Goal: Task Accomplishment & Management: Complete application form

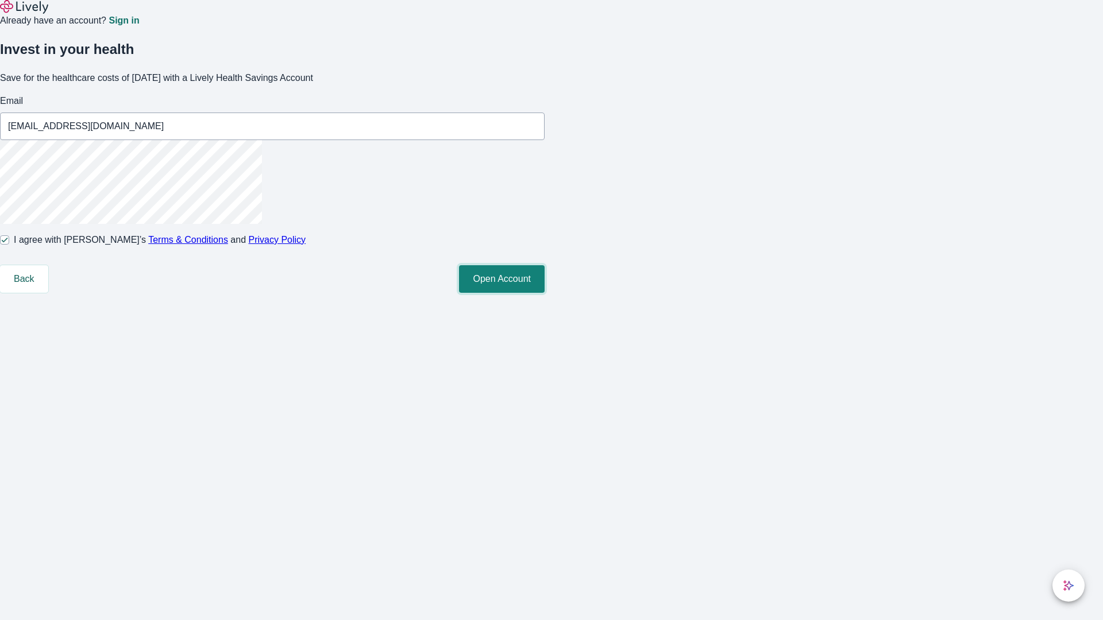
click at [545, 293] on button "Open Account" at bounding box center [502, 279] width 86 height 28
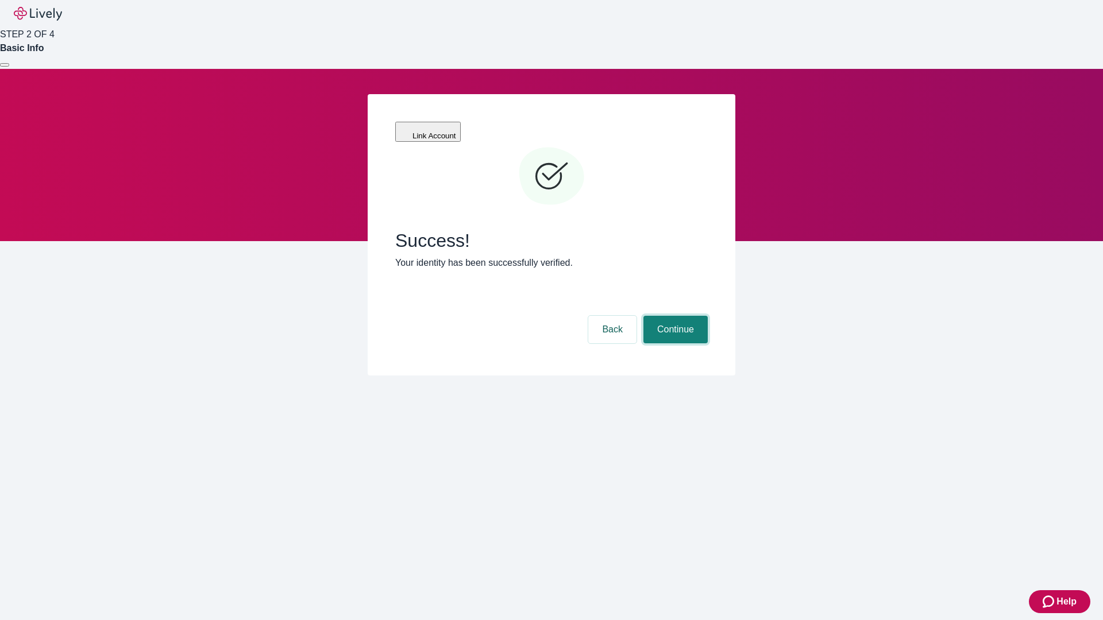
click at [674, 316] on button "Continue" at bounding box center [675, 330] width 64 height 28
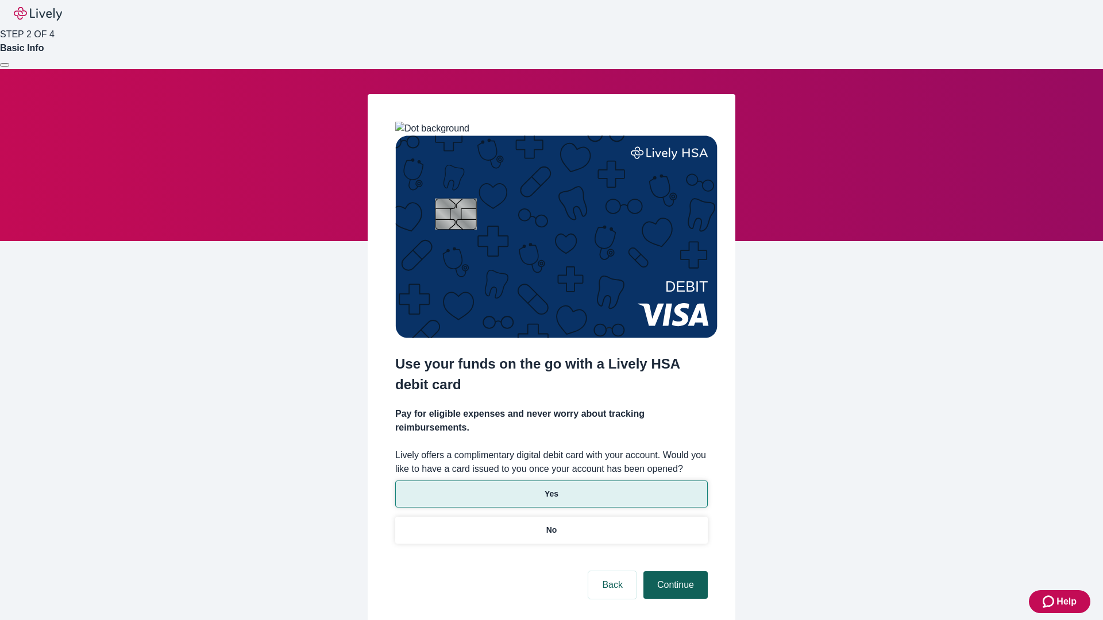
click at [551, 524] on p "No" at bounding box center [551, 530] width 11 height 12
click at [674, 572] on button "Continue" at bounding box center [675, 586] width 64 height 28
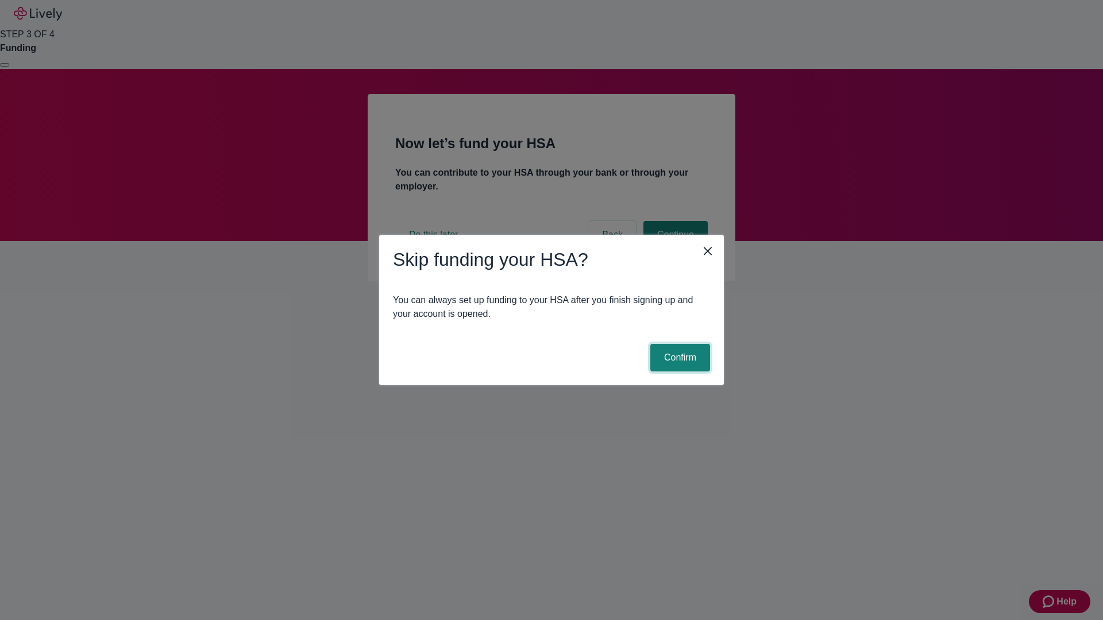
click at [678, 358] on button "Confirm" at bounding box center [680, 358] width 60 height 28
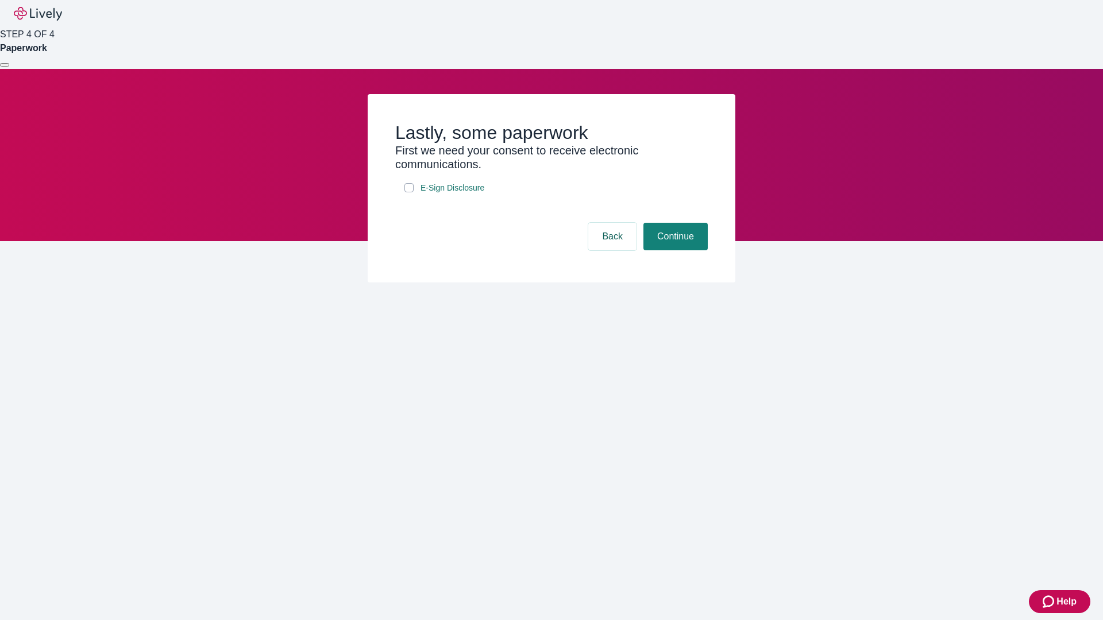
click at [409, 192] on input "E-Sign Disclosure" at bounding box center [408, 187] width 9 height 9
checkbox input "true"
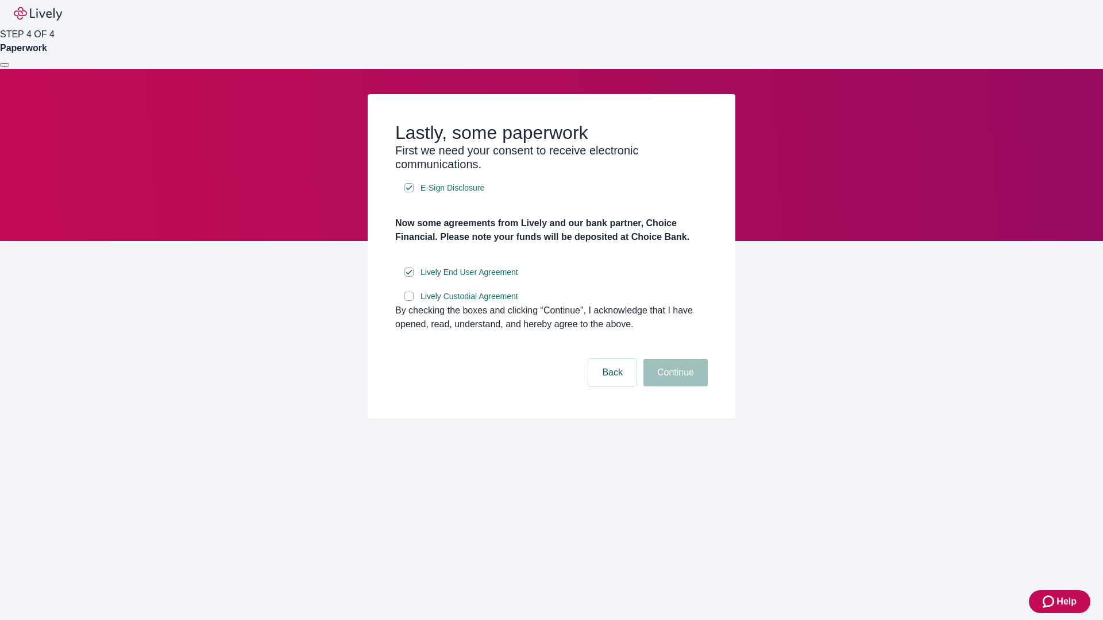
click at [409, 301] on input "Lively Custodial Agreement" at bounding box center [408, 296] width 9 height 9
checkbox input "true"
click at [674, 387] on button "Continue" at bounding box center [675, 373] width 64 height 28
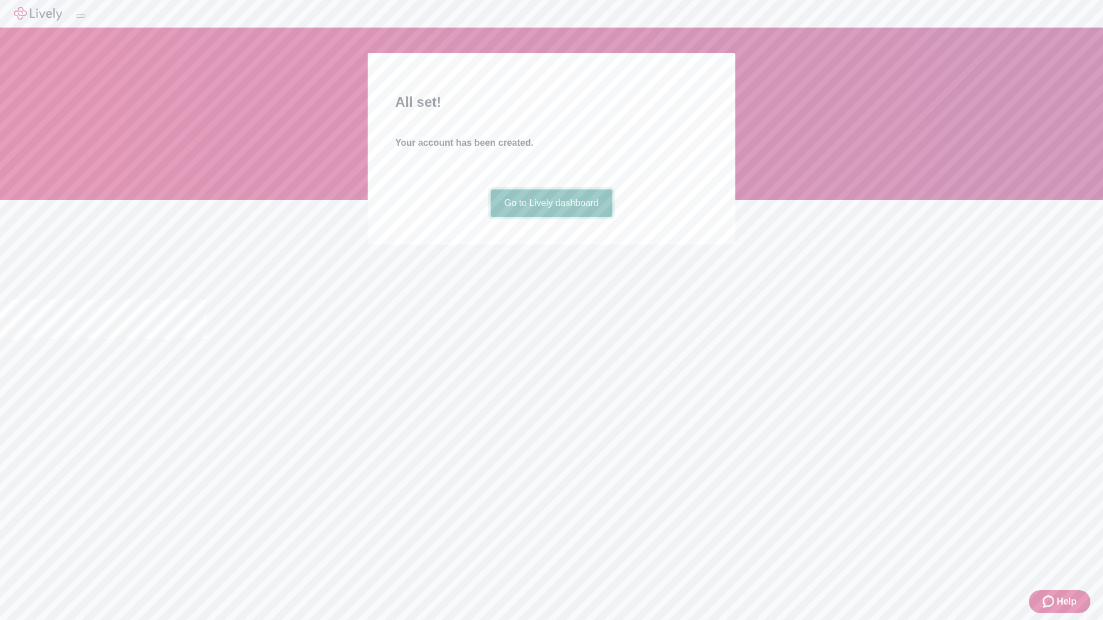
click at [551, 217] on link "Go to Lively dashboard" at bounding box center [552, 204] width 122 height 28
